Goal: Task Accomplishment & Management: Manage account settings

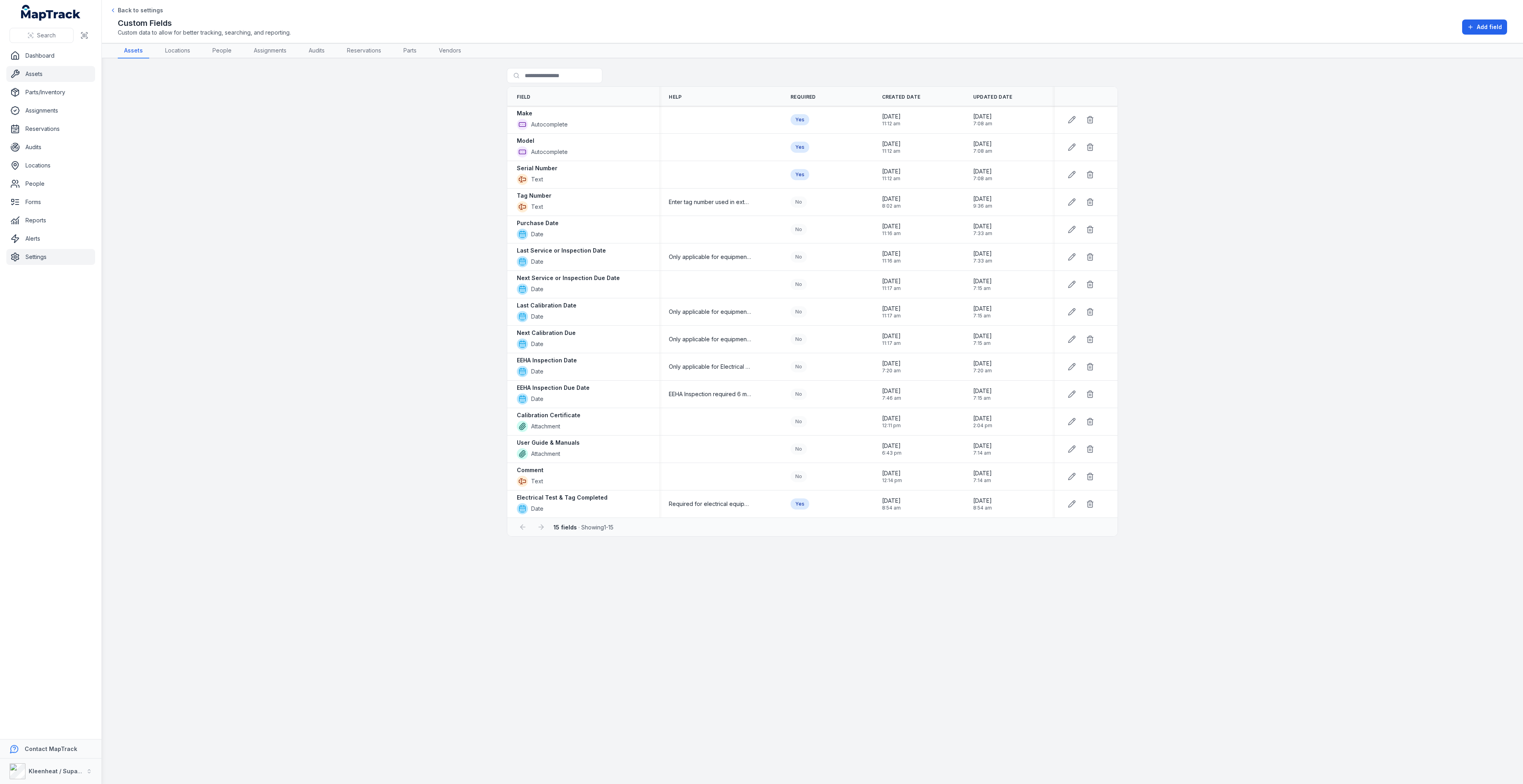
click at [38, 75] on link "Assets" at bounding box center [50, 74] width 89 height 16
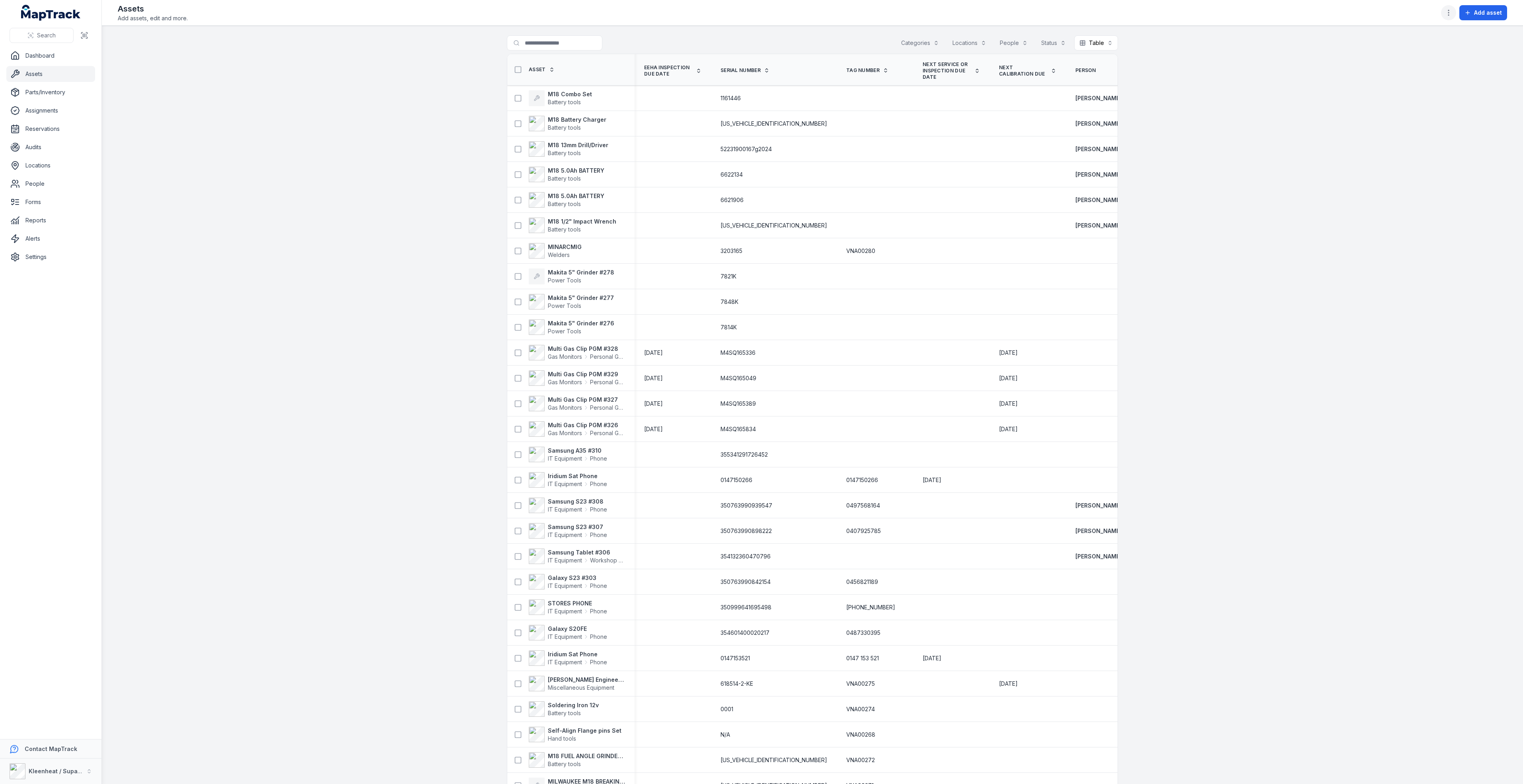
click at [1450, 11] on icon "button" at bounding box center [1448, 13] width 8 height 8
click at [1395, 95] on div "Edit categories" at bounding box center [1409, 98] width 89 height 14
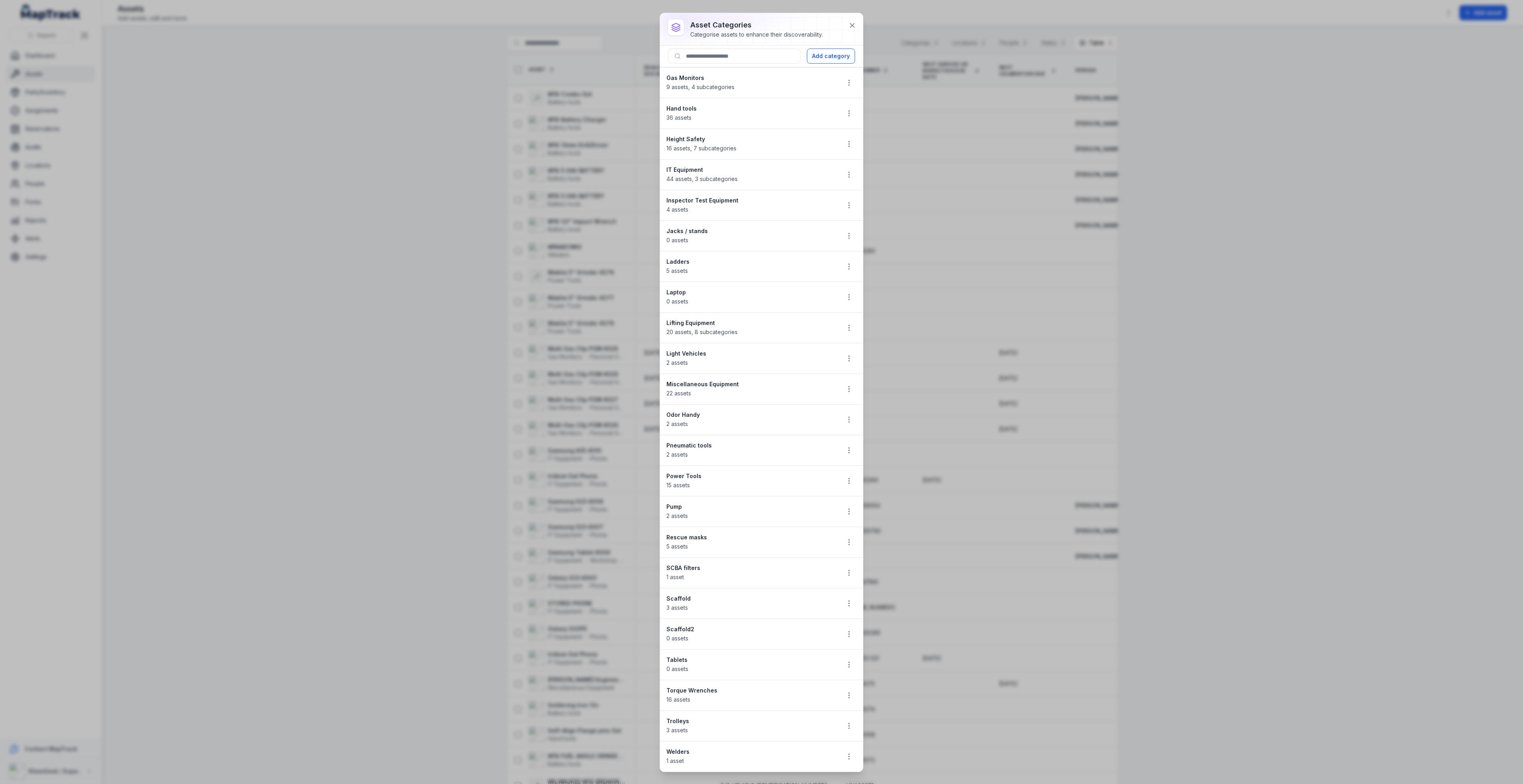
scroll to position [350, 0]
click at [845, 477] on icon "button" at bounding box center [849, 481] width 8 height 8
click at [790, 495] on div "Edit" at bounding box center [800, 499] width 89 height 14
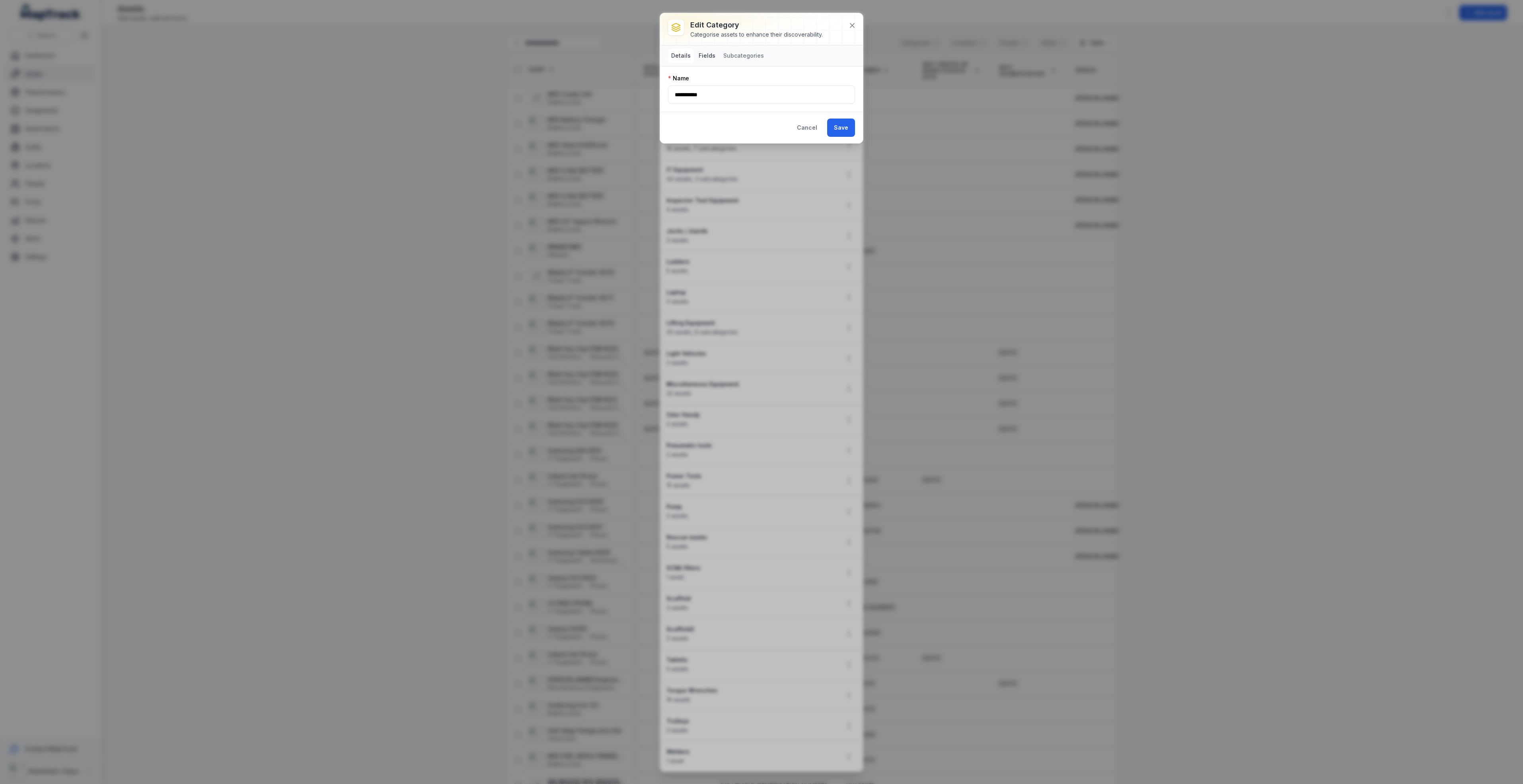
click at [709, 54] on button "Fields" at bounding box center [707, 55] width 23 height 14
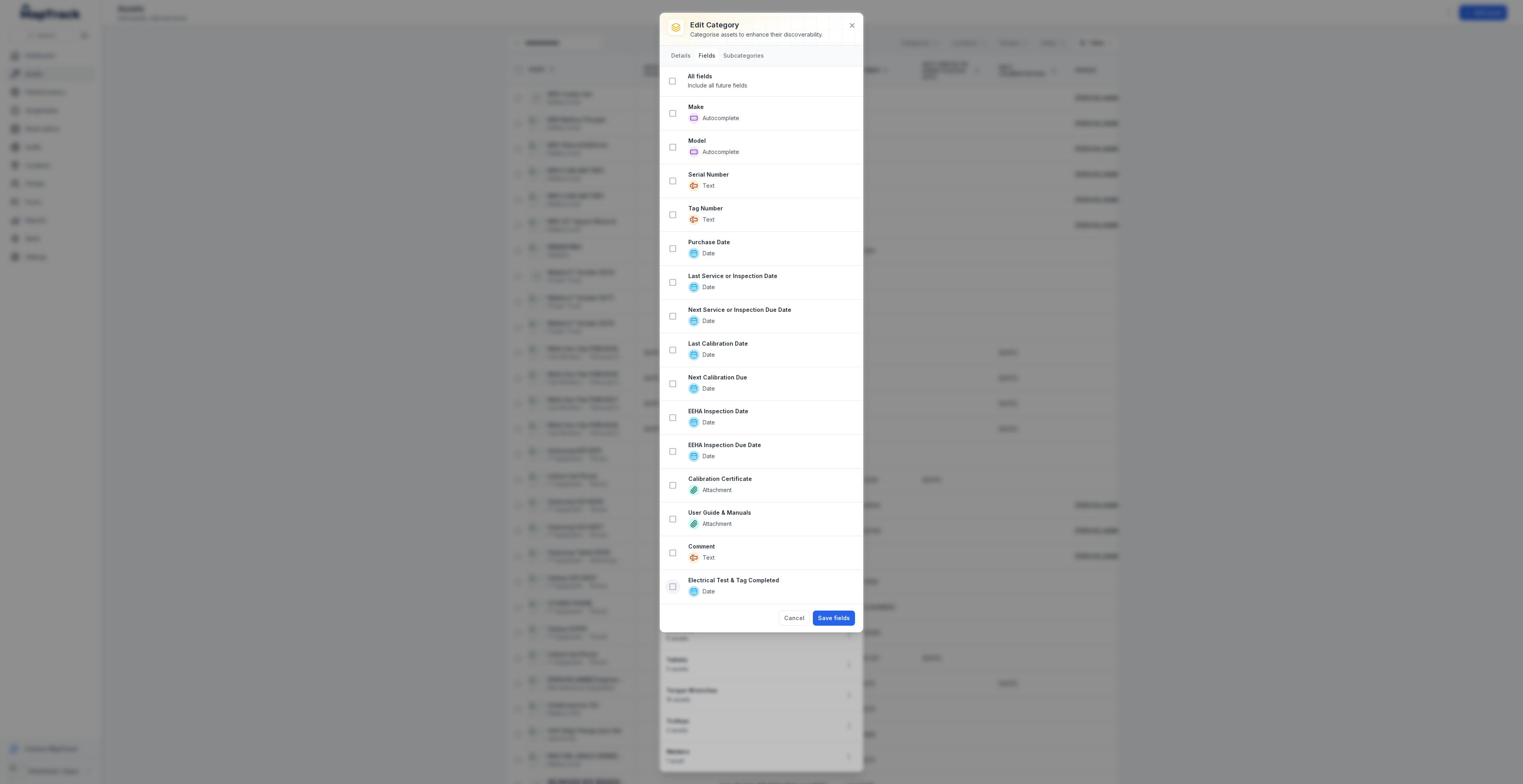
click at [674, 591] on icon at bounding box center [672, 587] width 8 height 8
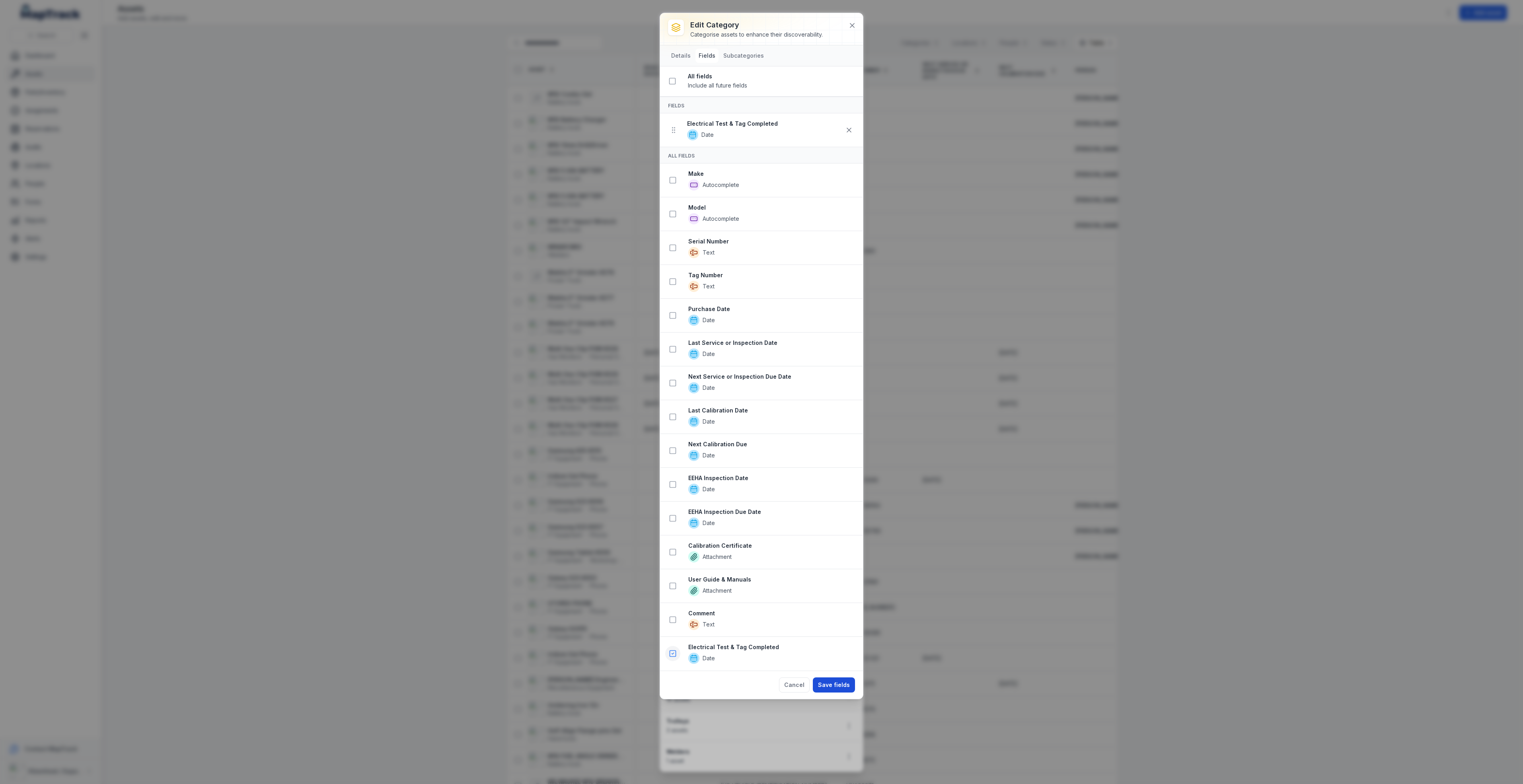
click at [839, 692] on button "Save fields" at bounding box center [834, 685] width 42 height 15
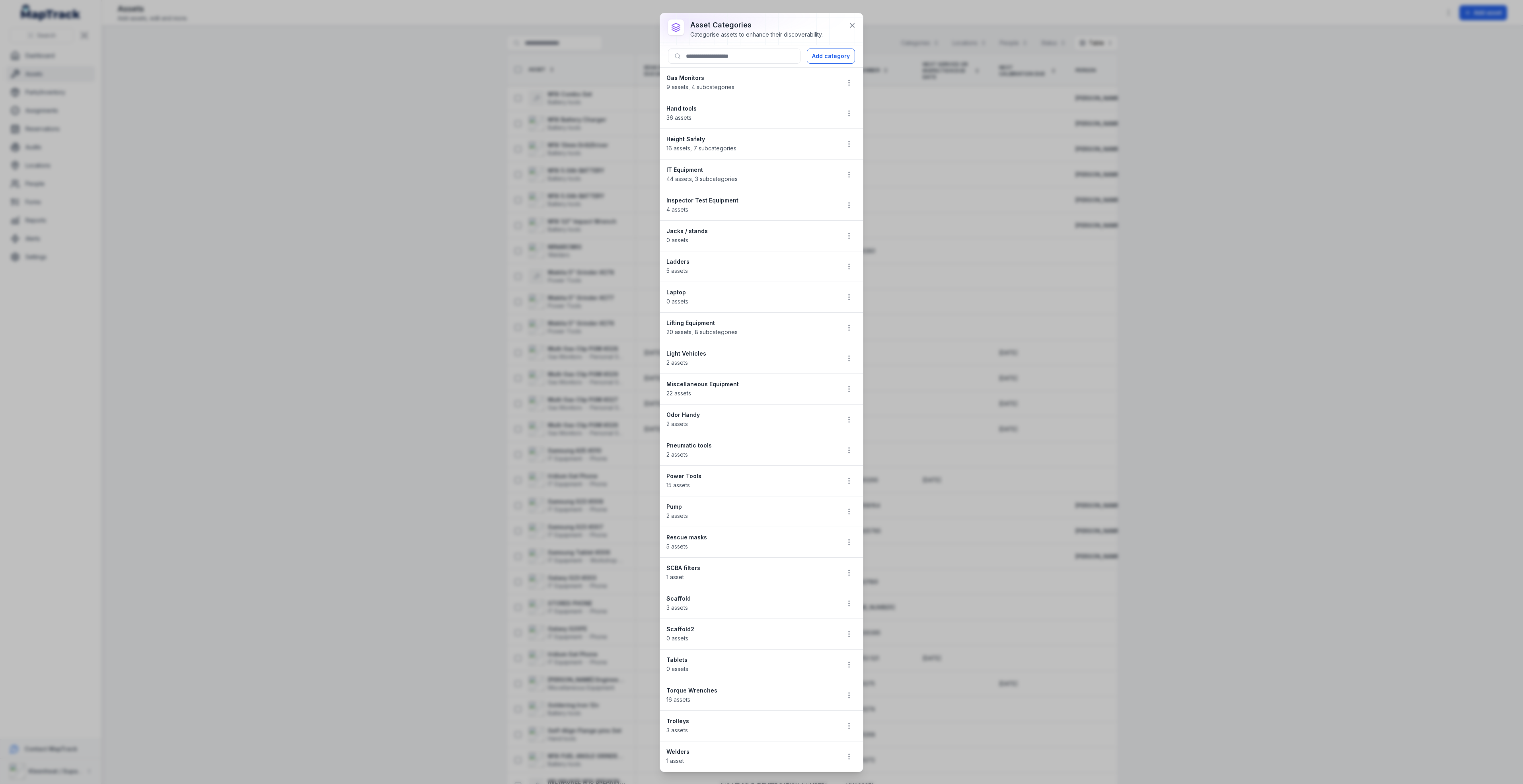
click at [462, 525] on div "asset categories Categorise assets to enhance their discoverability. Add catego…" at bounding box center [762, 392] width 1523 height 784
click at [858, 23] on button at bounding box center [852, 25] width 15 height 15
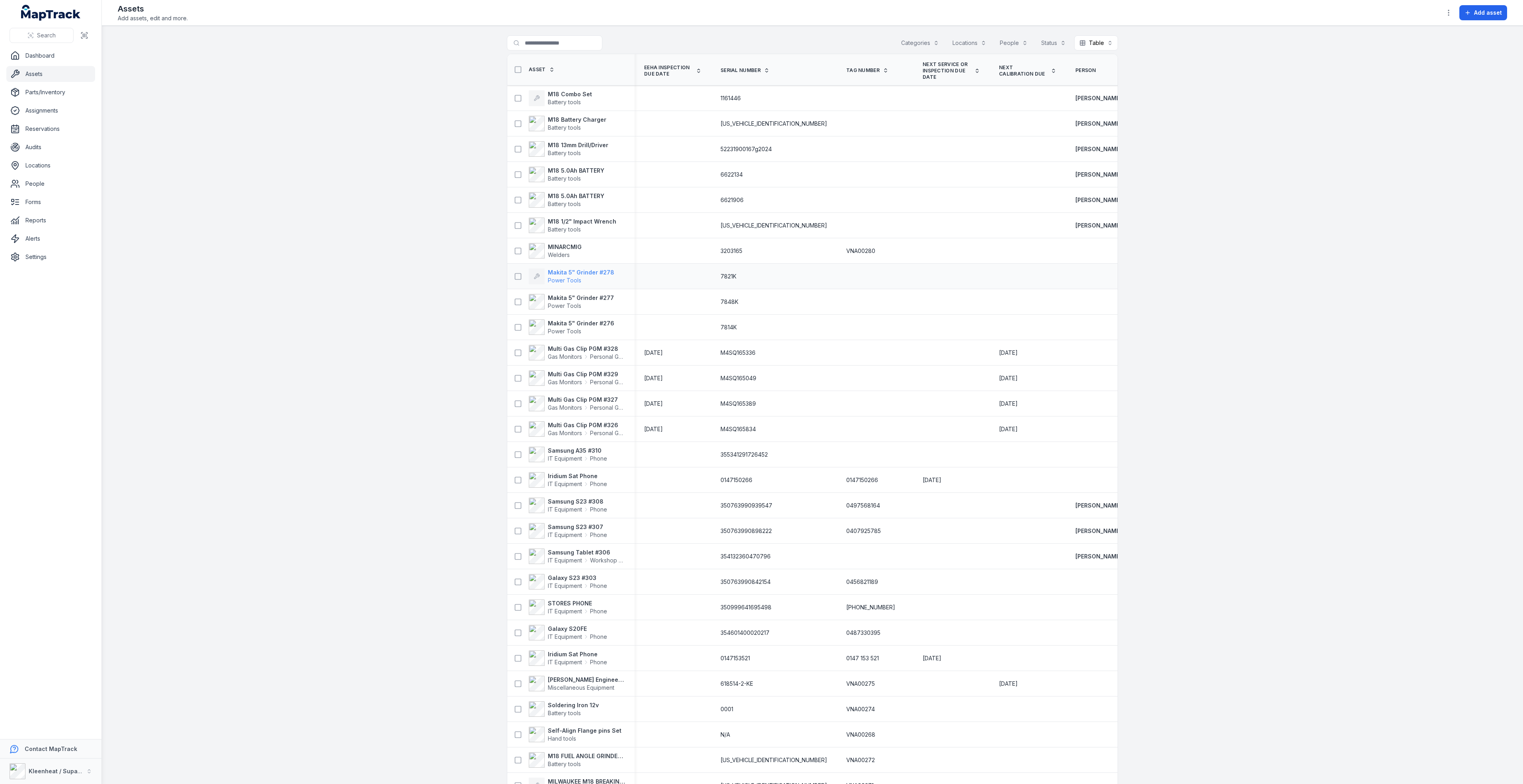
click at [565, 276] on span "Power Tools" at bounding box center [581, 280] width 67 height 8
